Goal: Task Accomplishment & Management: Use online tool/utility

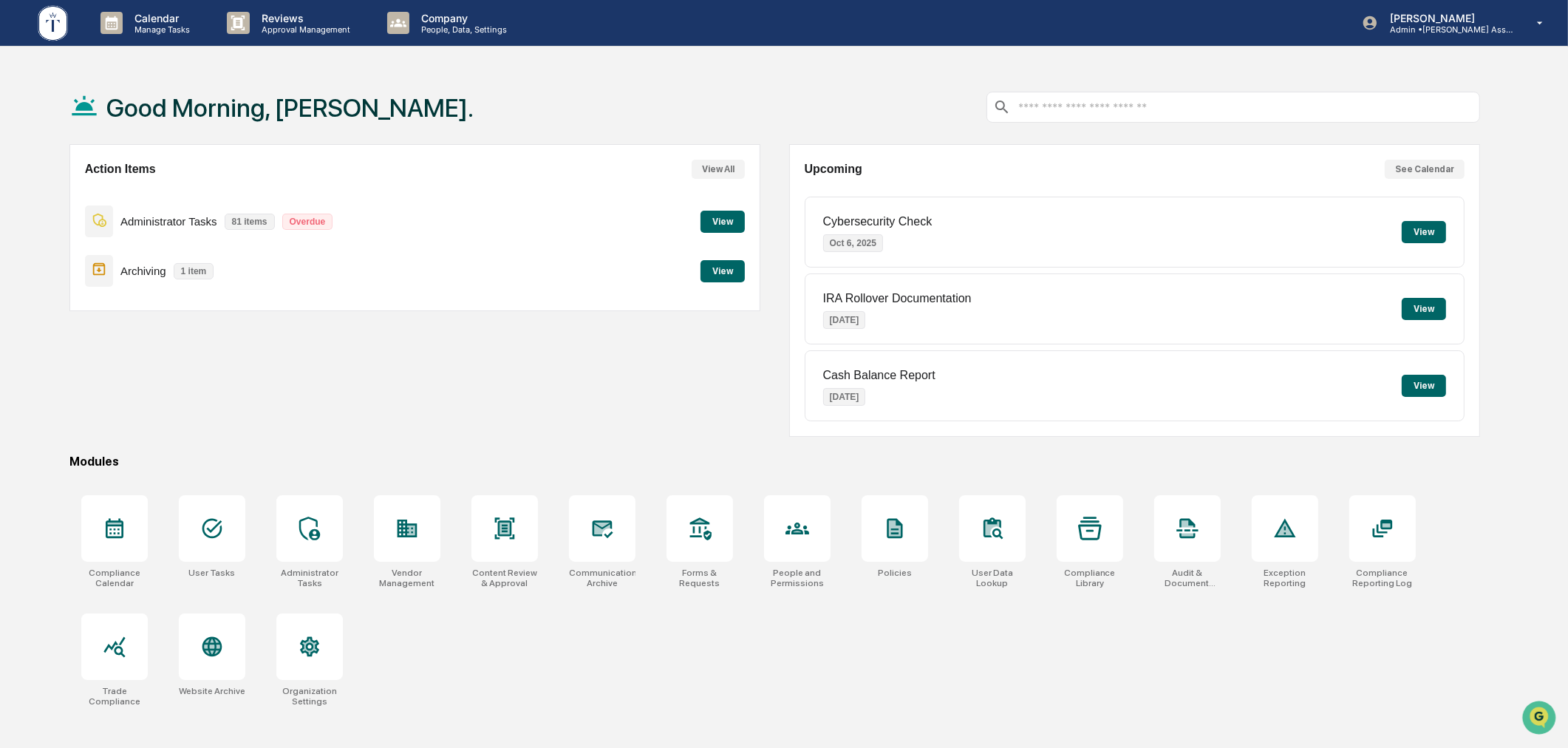
click at [726, 270] on button "View" at bounding box center [722, 271] width 44 height 23
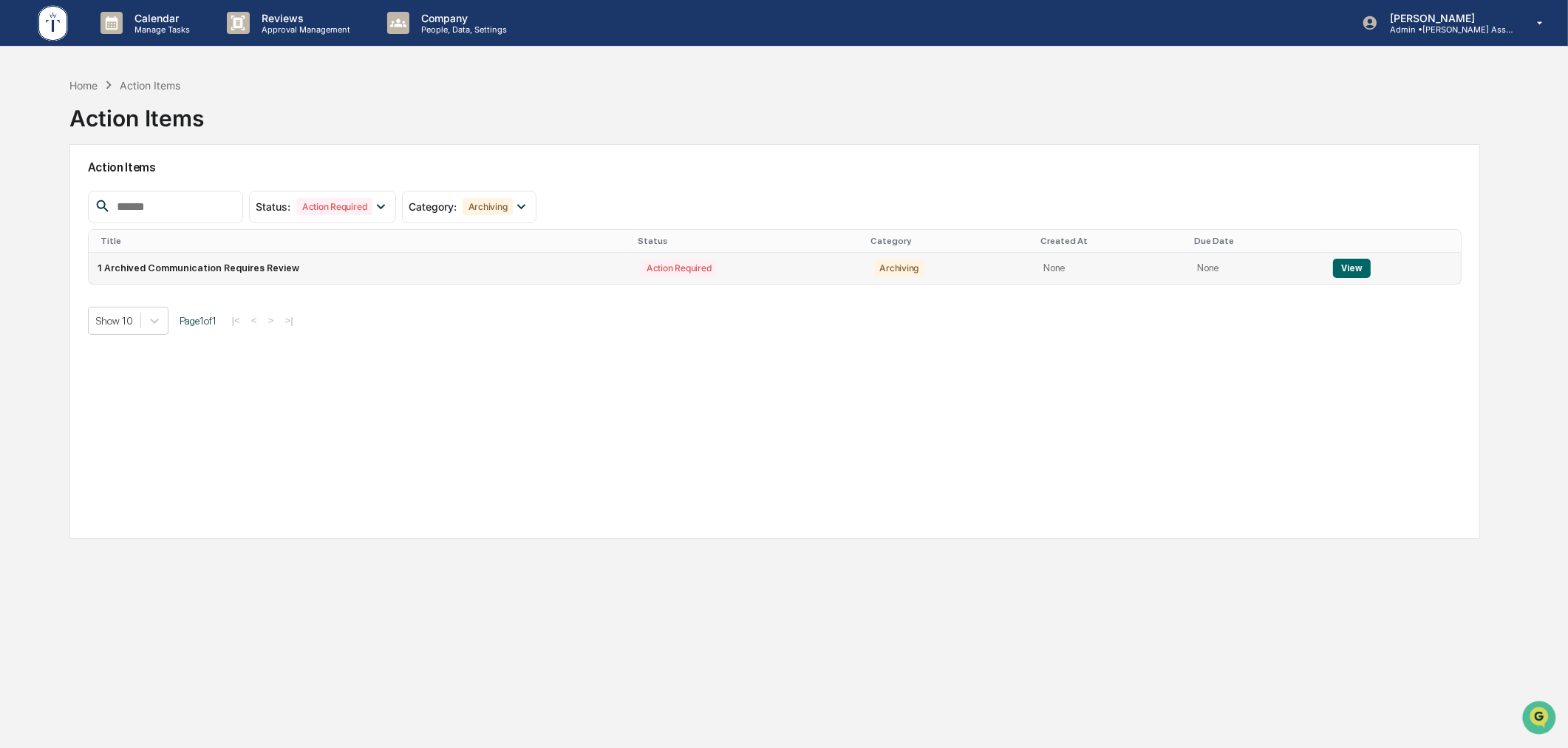
click at [1350, 271] on button "View" at bounding box center [1352, 268] width 37 height 19
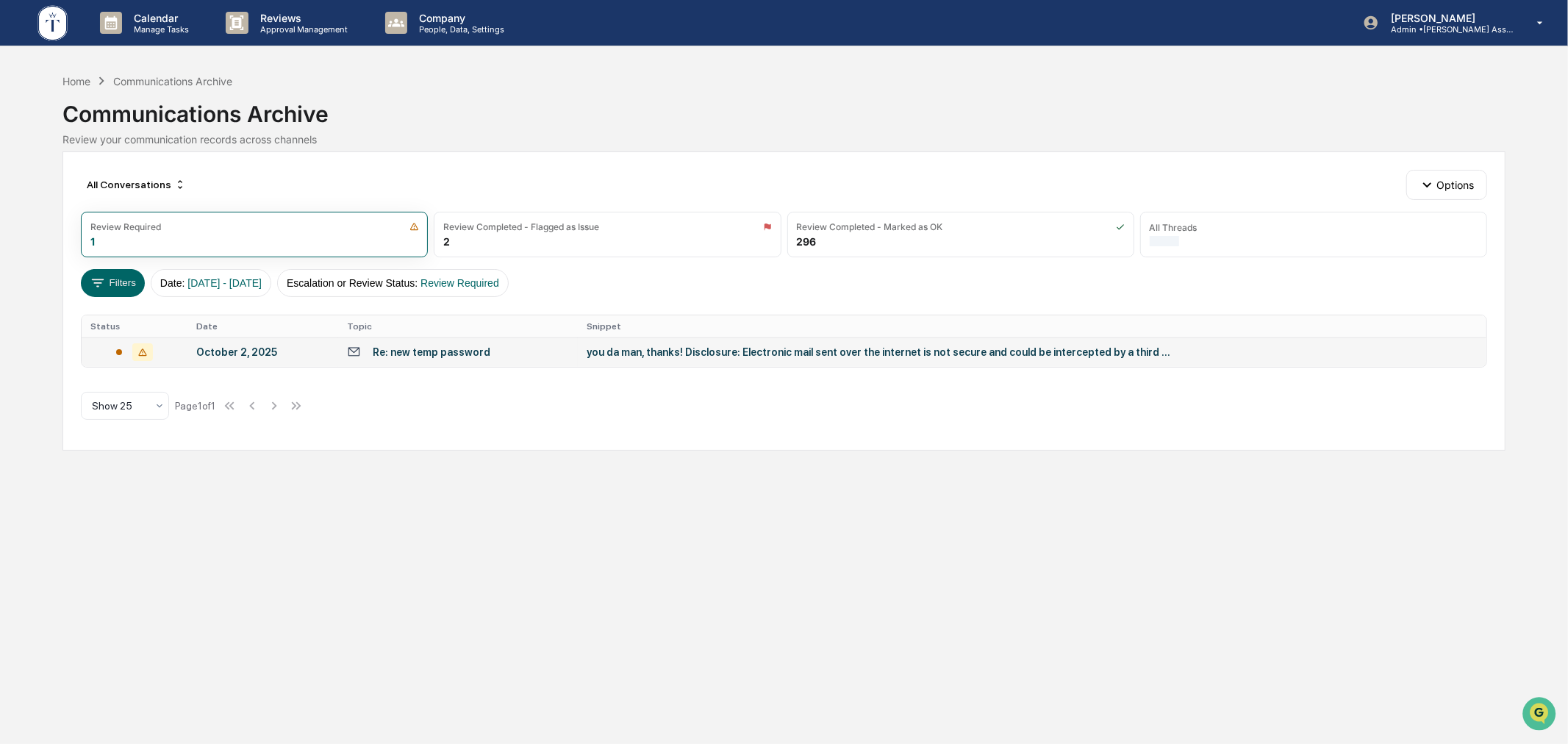
click at [554, 350] on div "Re: new temp password" at bounding box center [458, 352] width 222 height 14
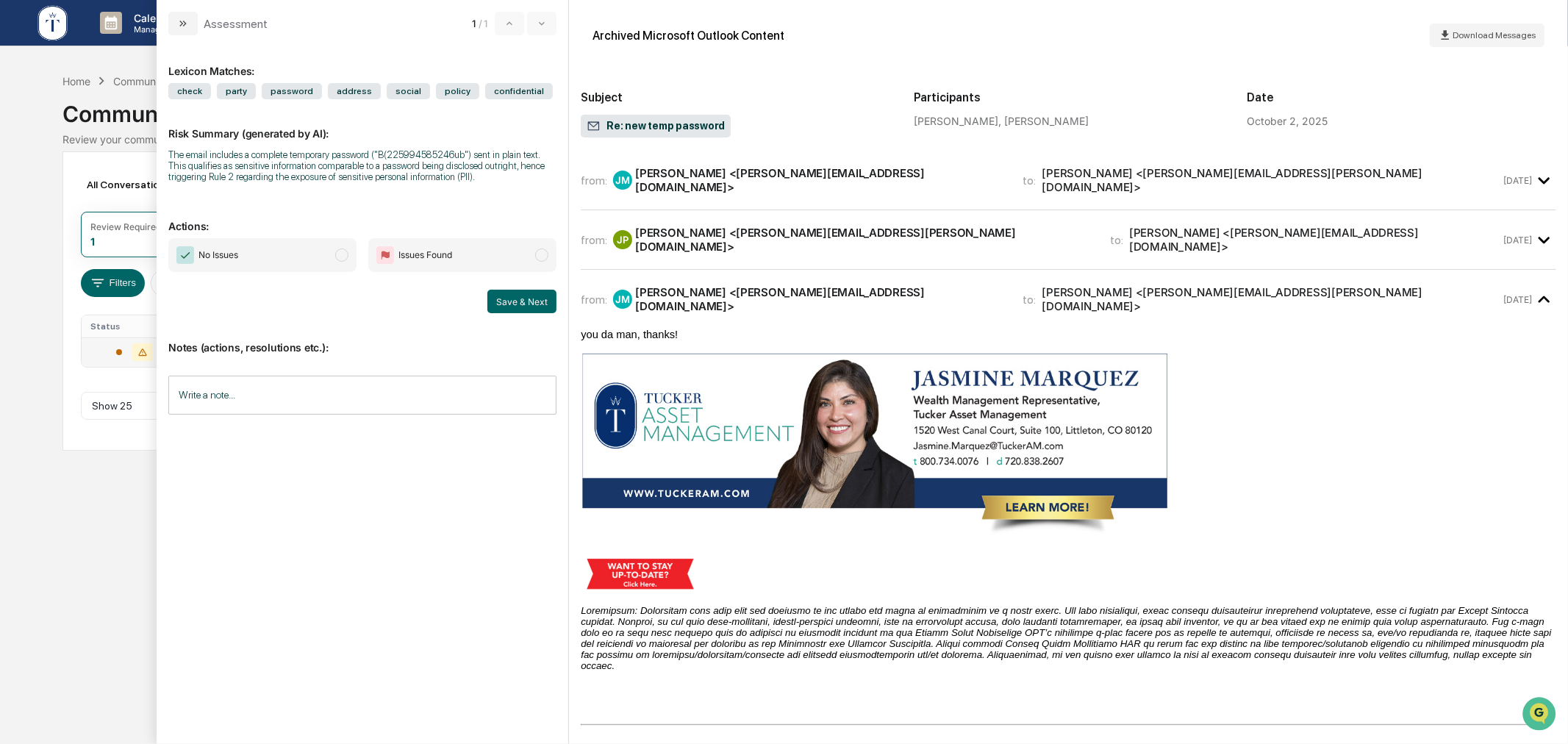
click at [52, 384] on div "Calendar Manage Tasks Reviews Approval Management Company People, Data, Setting…" at bounding box center [784, 372] width 1568 height 744
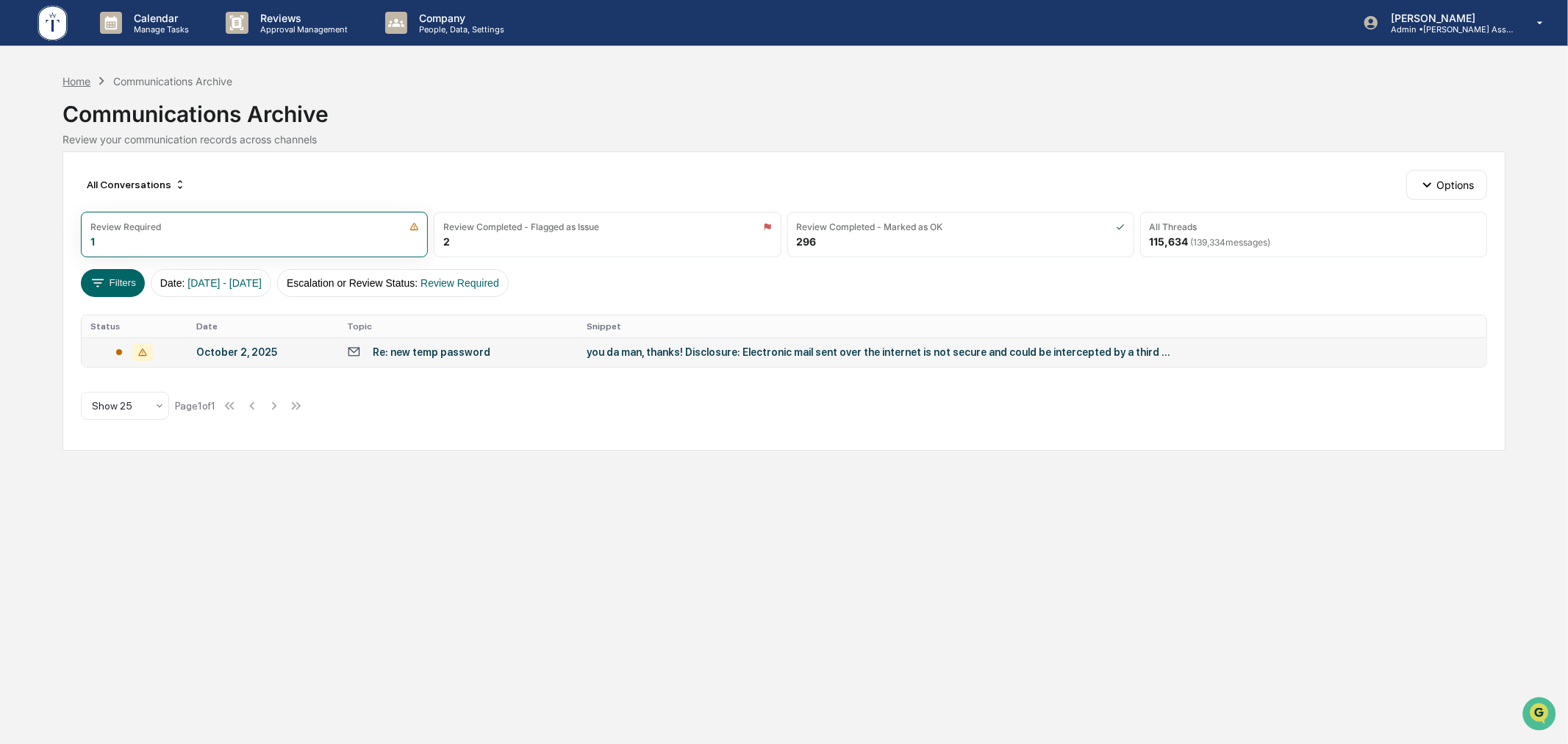
click at [70, 79] on div "Home" at bounding box center [77, 81] width 28 height 12
